Goal: Find specific page/section: Find specific page/section

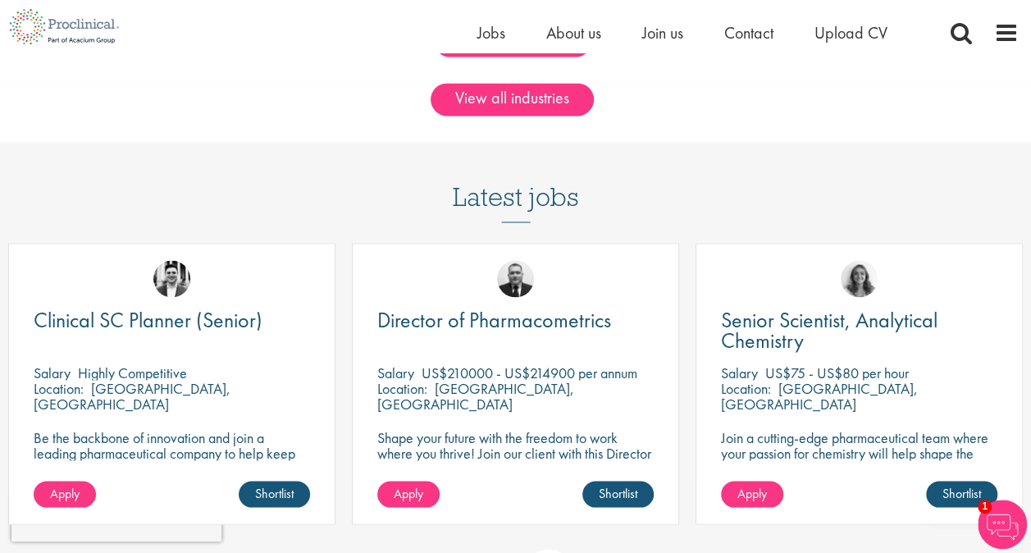
scroll to position [1364, 0]
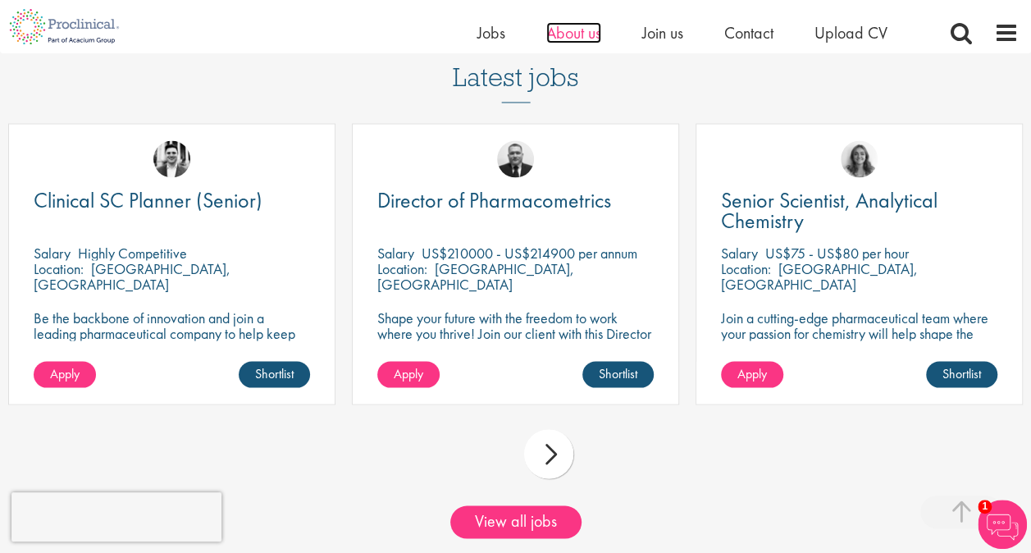
click at [574, 41] on span "About us" at bounding box center [573, 32] width 55 height 21
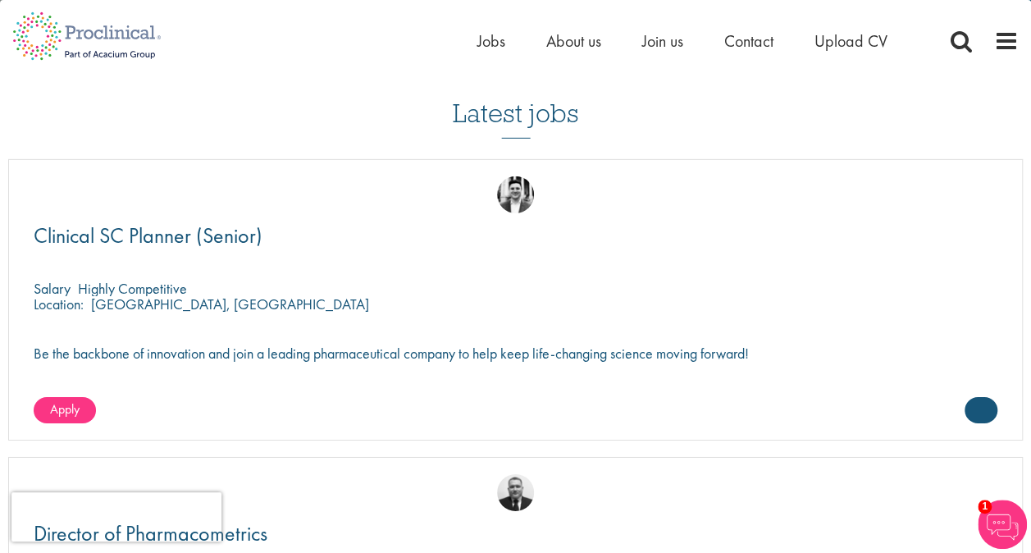
scroll to position [2505, 0]
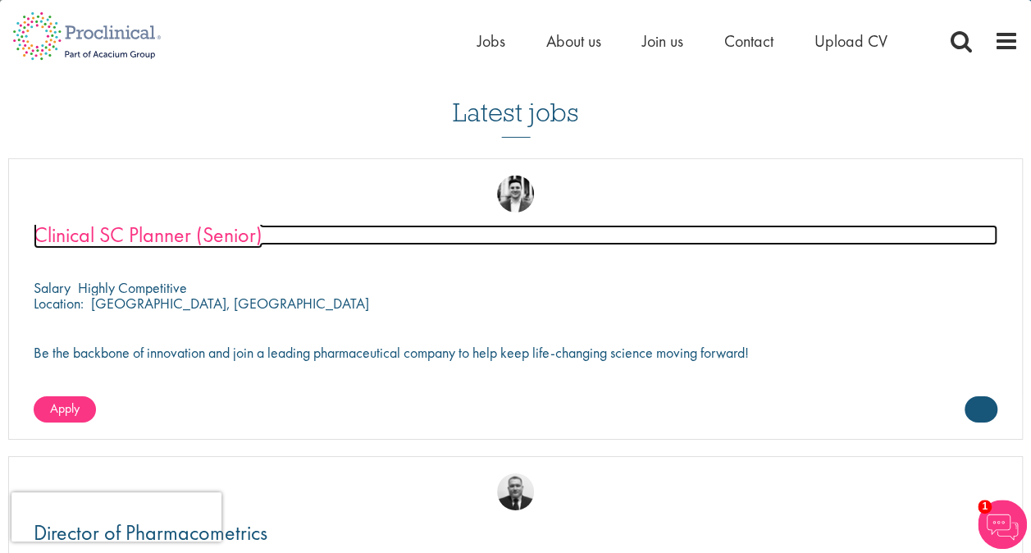
click at [221, 240] on span "Clinical SC Planner (Senior)" at bounding box center [148, 235] width 229 height 28
